Goal: Check status: Check status

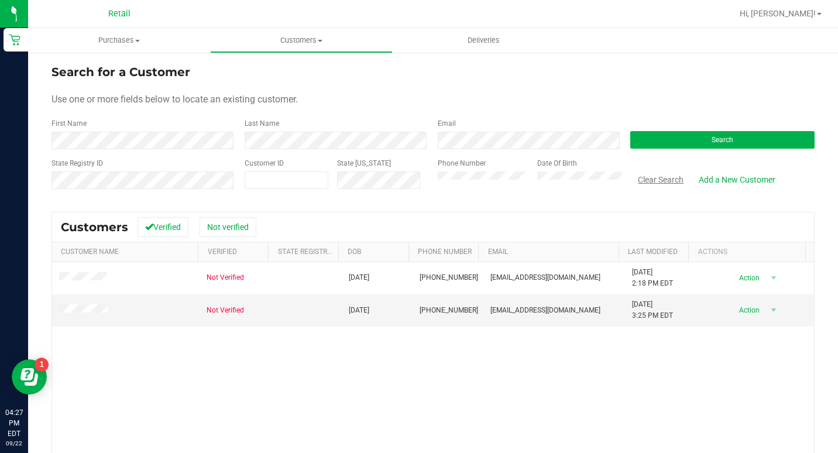
drag, startPoint x: 649, startPoint y: 184, endPoint x: 623, endPoint y: 181, distance: 25.9
click at [649, 184] on button "Clear Search" at bounding box center [660, 180] width 61 height 20
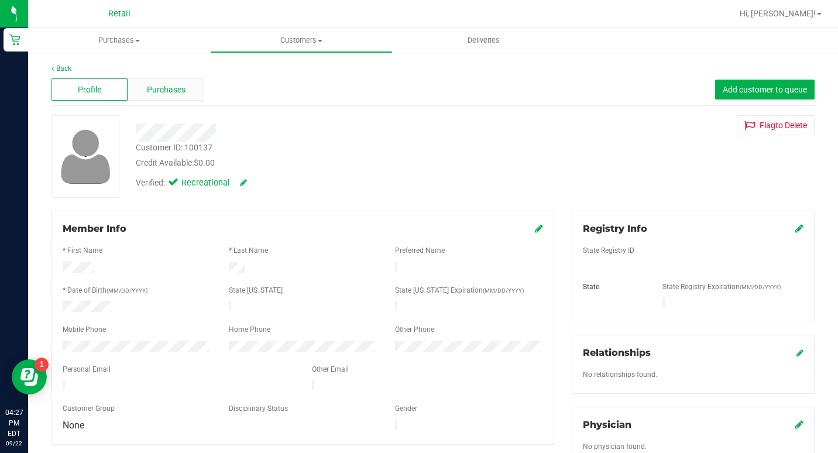
click at [167, 85] on span "Purchases" at bounding box center [166, 90] width 39 height 12
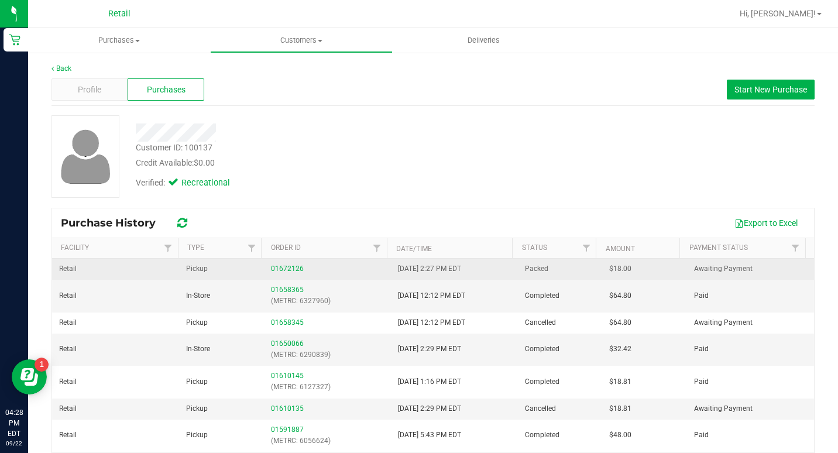
click at [290, 273] on div "01672126" at bounding box center [327, 268] width 113 height 11
click at [291, 270] on link "01672126" at bounding box center [287, 268] width 33 height 8
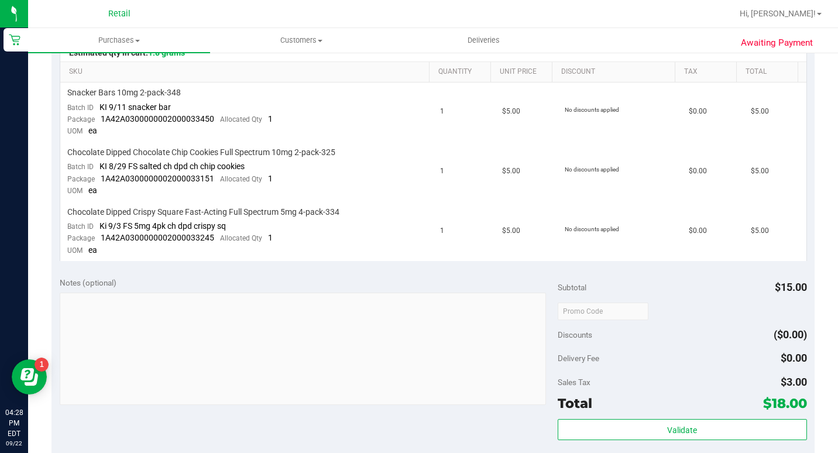
scroll to position [234, 0]
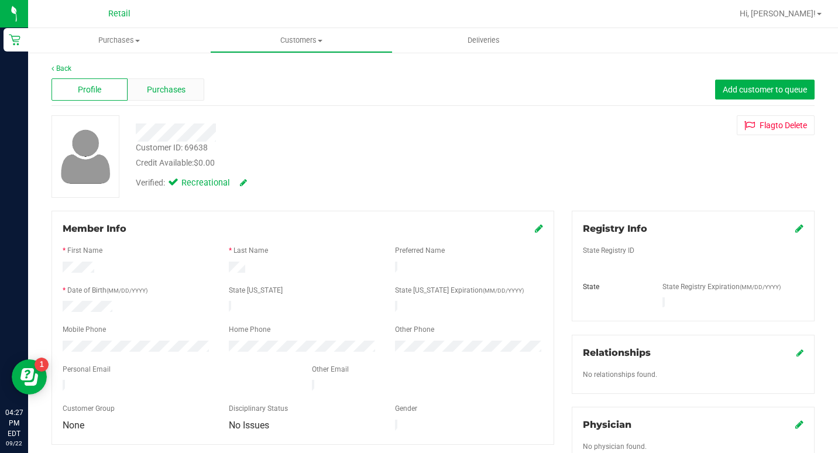
click at [177, 92] on span "Purchases" at bounding box center [166, 90] width 39 height 12
